Goal: Find specific page/section: Find specific page/section

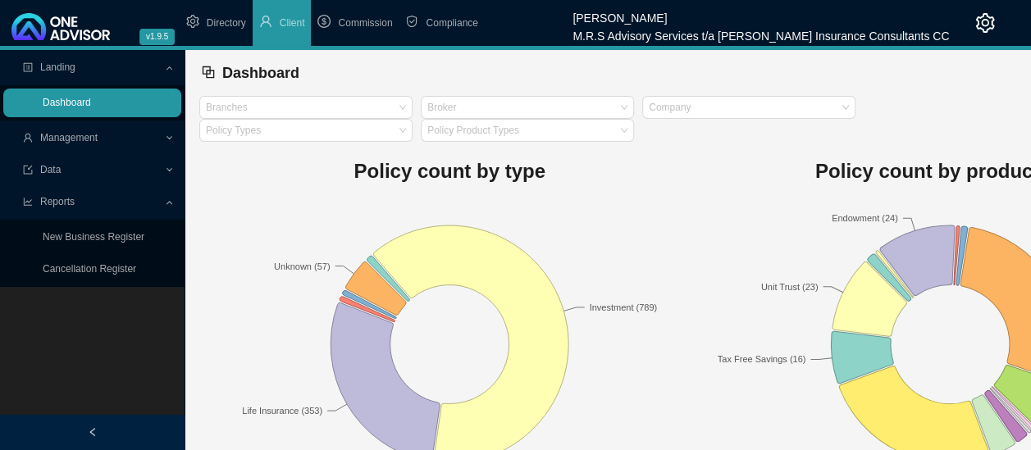
click at [91, 107] on link "Dashboard" at bounding box center [67, 102] width 48 height 11
click at [169, 139] on icon at bounding box center [170, 139] width 7 height 0
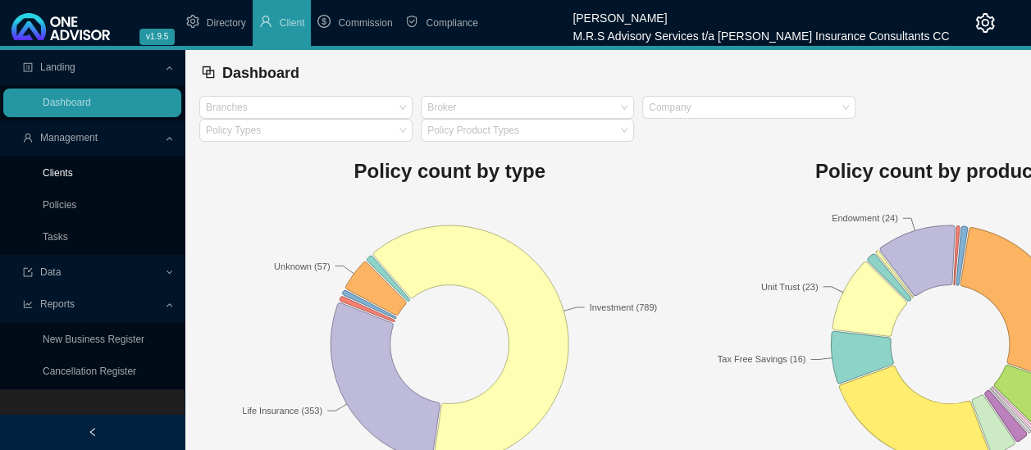
click at [66, 173] on link "Clients" at bounding box center [58, 172] width 30 height 11
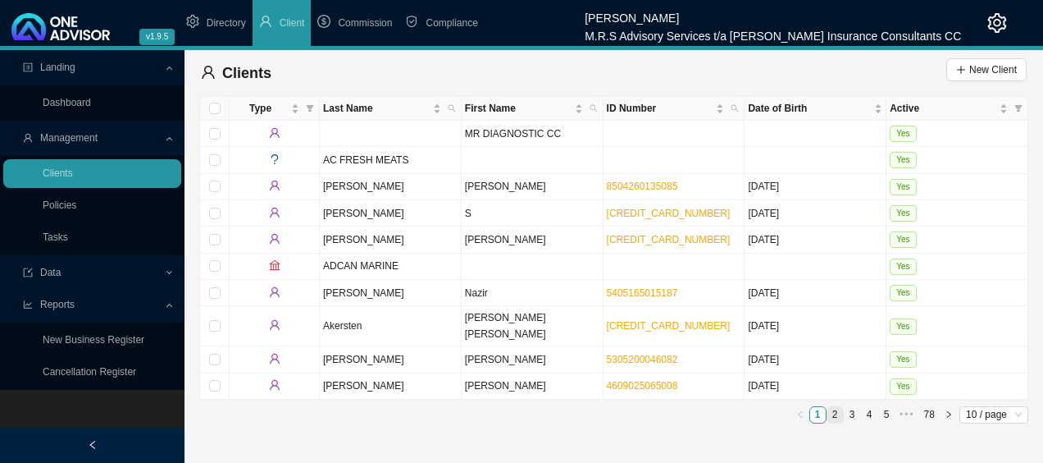
click at [832, 407] on link "2" at bounding box center [836, 415] width 16 height 16
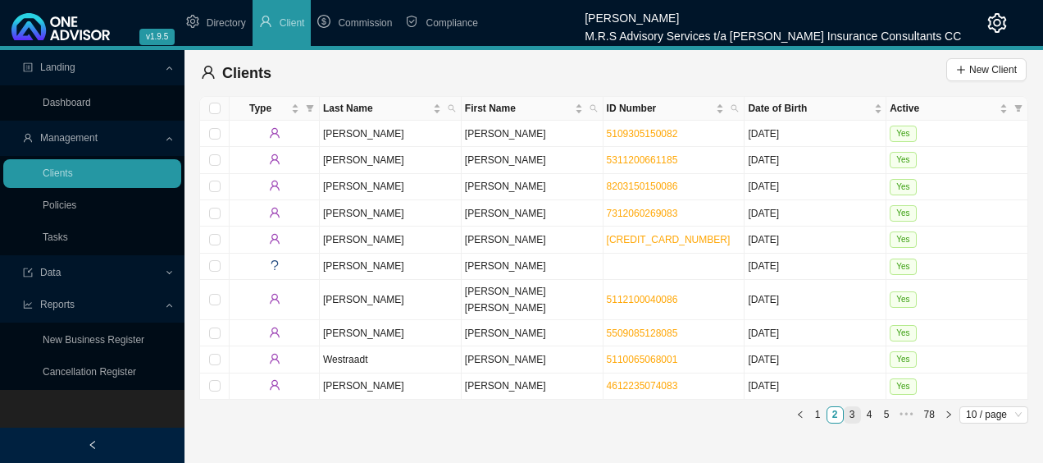
click at [851, 407] on link "3" at bounding box center [853, 415] width 16 height 16
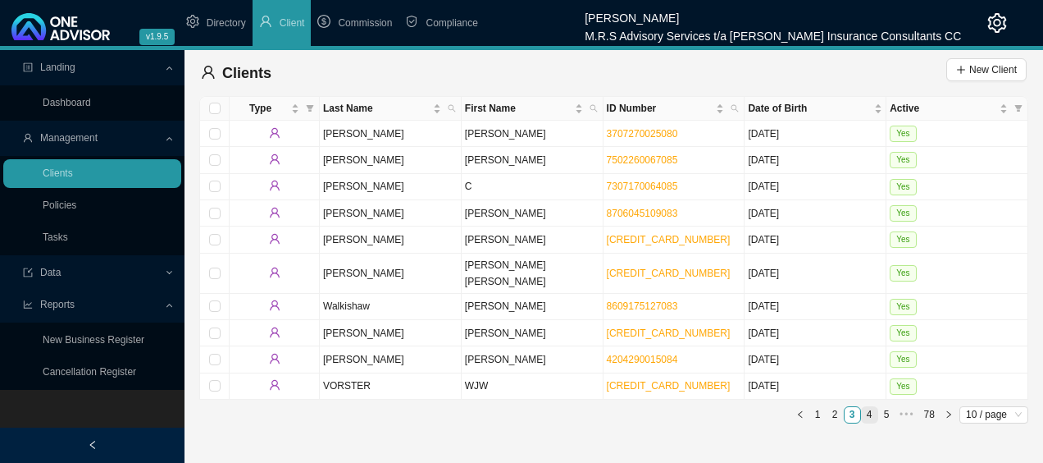
click at [873, 407] on link "4" at bounding box center [870, 415] width 16 height 16
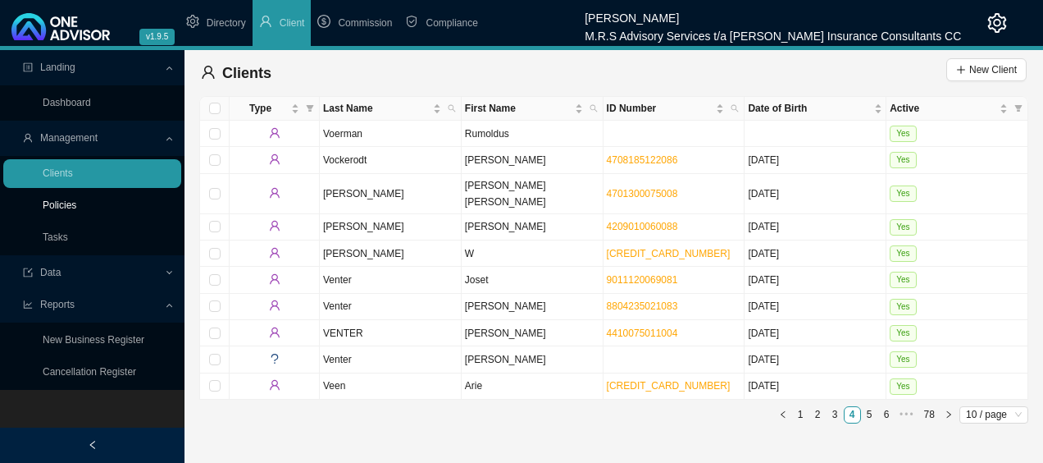
click at [71, 202] on link "Policies" at bounding box center [60, 204] width 34 height 11
